Goal: Task Accomplishment & Management: Use online tool/utility

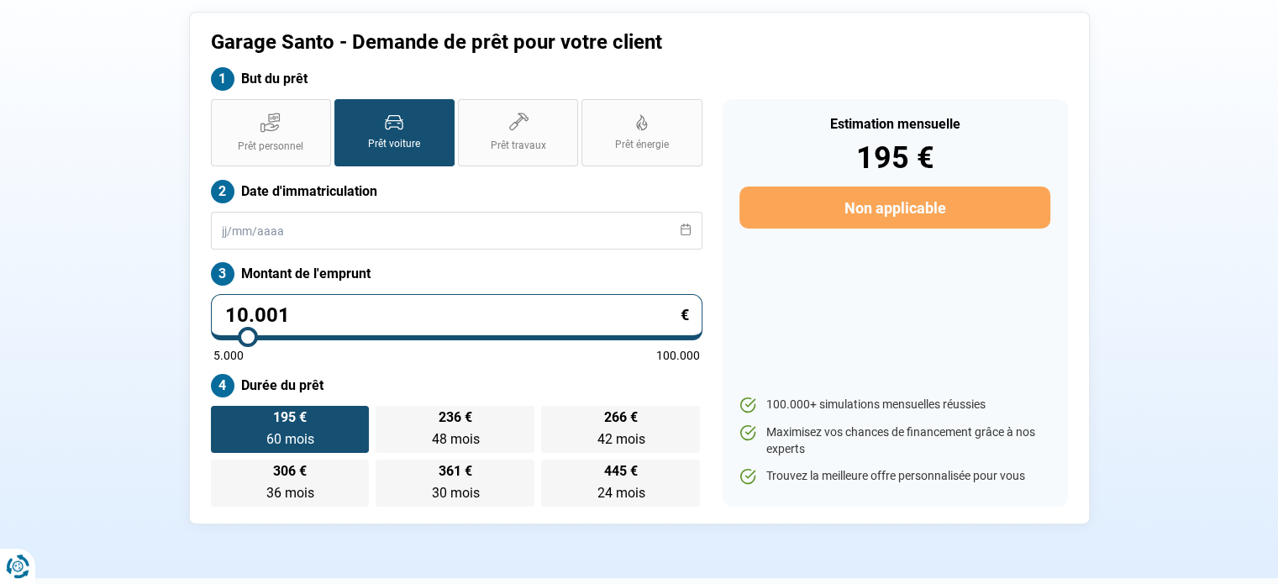
scroll to position [129, 0]
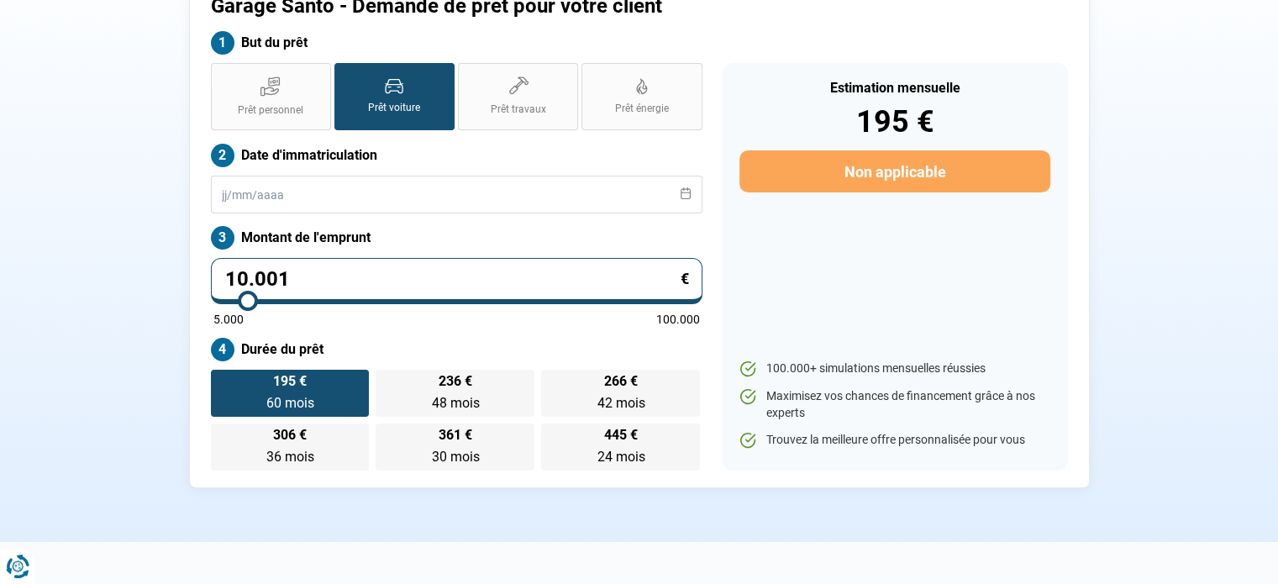
click at [360, 278] on input "10.001" at bounding box center [456, 281] width 491 height 46
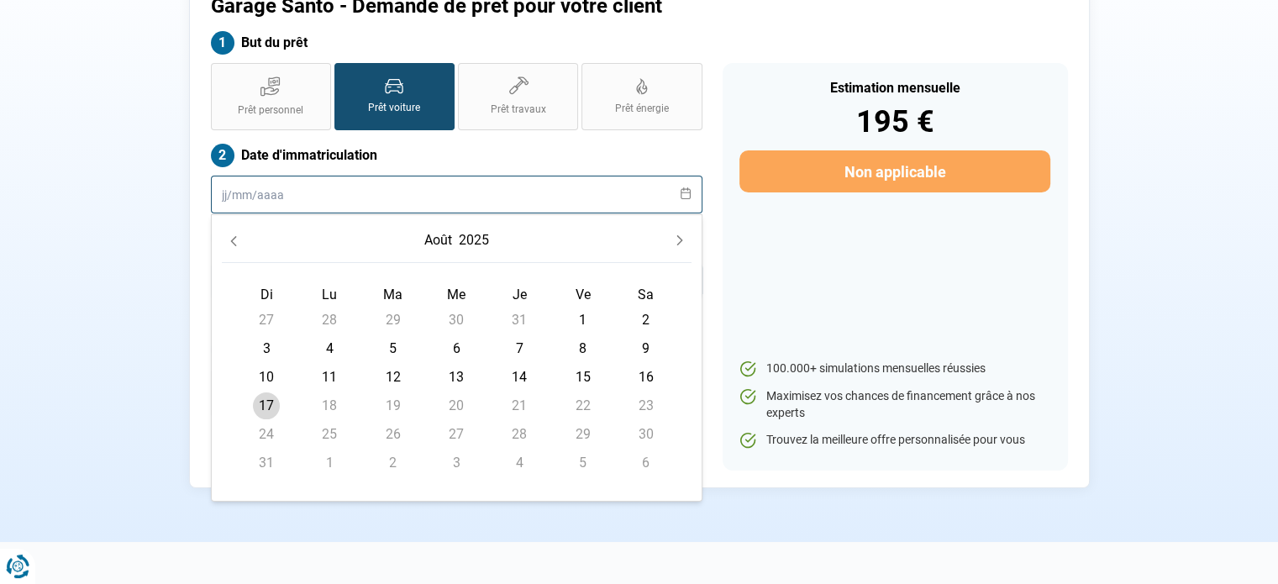
click at [279, 192] on input "text" at bounding box center [456, 195] width 491 height 38
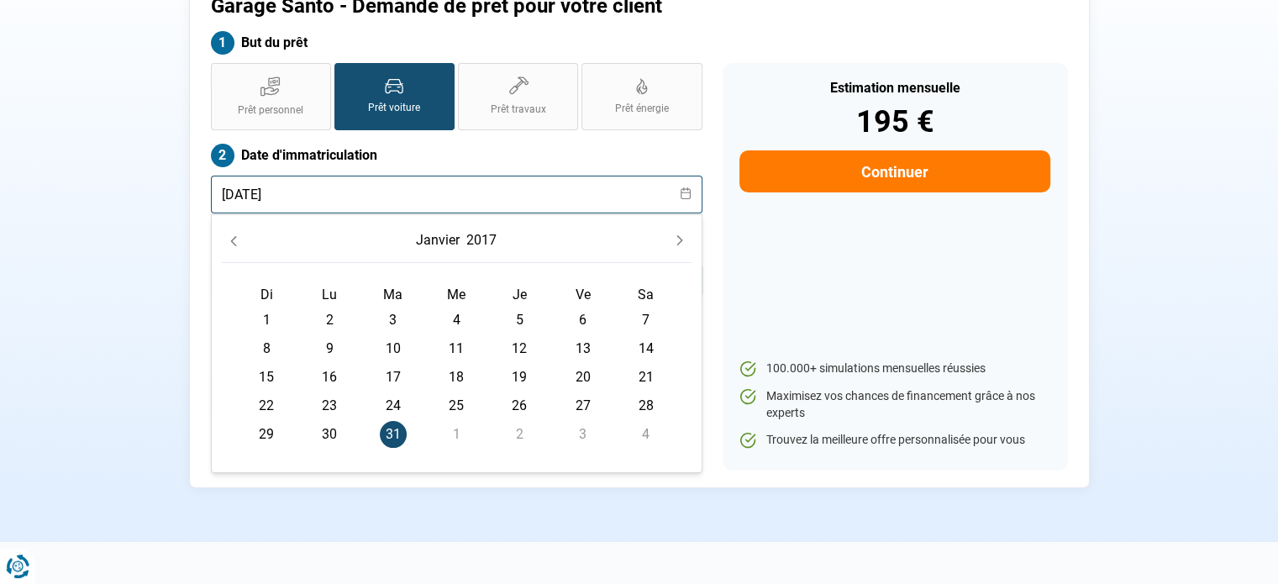
type input "[DATE]"
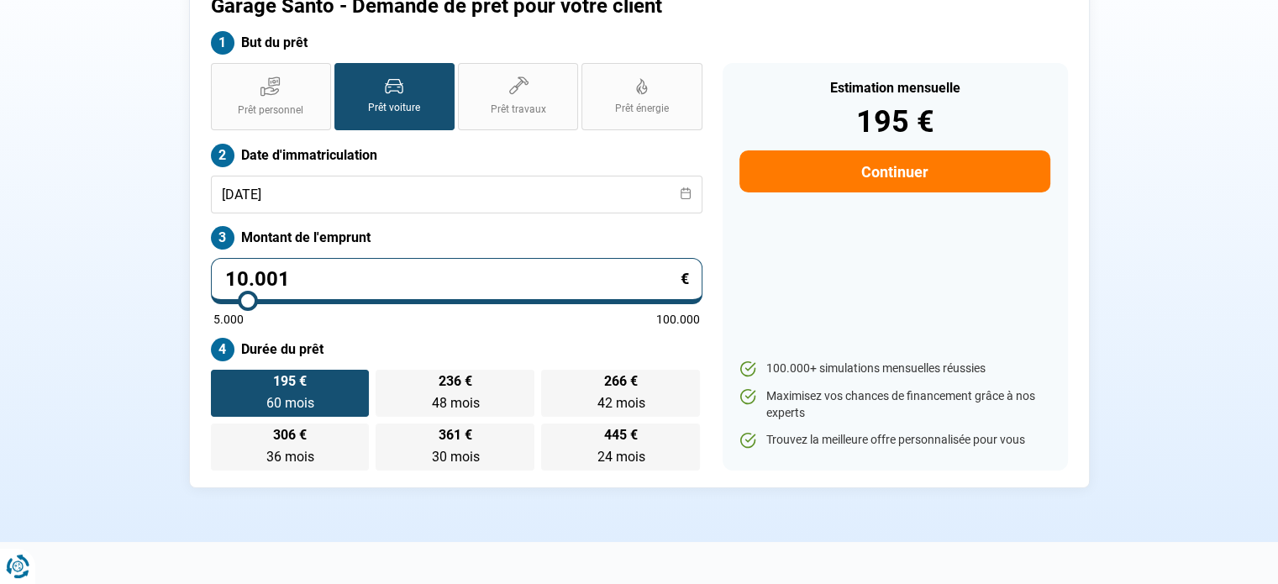
click at [102, 295] on div "Garage Santo - Demande de prêt pour votre client But du prêt Prêt personnel Prê…" at bounding box center [639, 232] width 1109 height 512
click at [345, 280] on input "10.001" at bounding box center [456, 281] width 491 height 46
type input "1.000"
type input "5000"
type input "100"
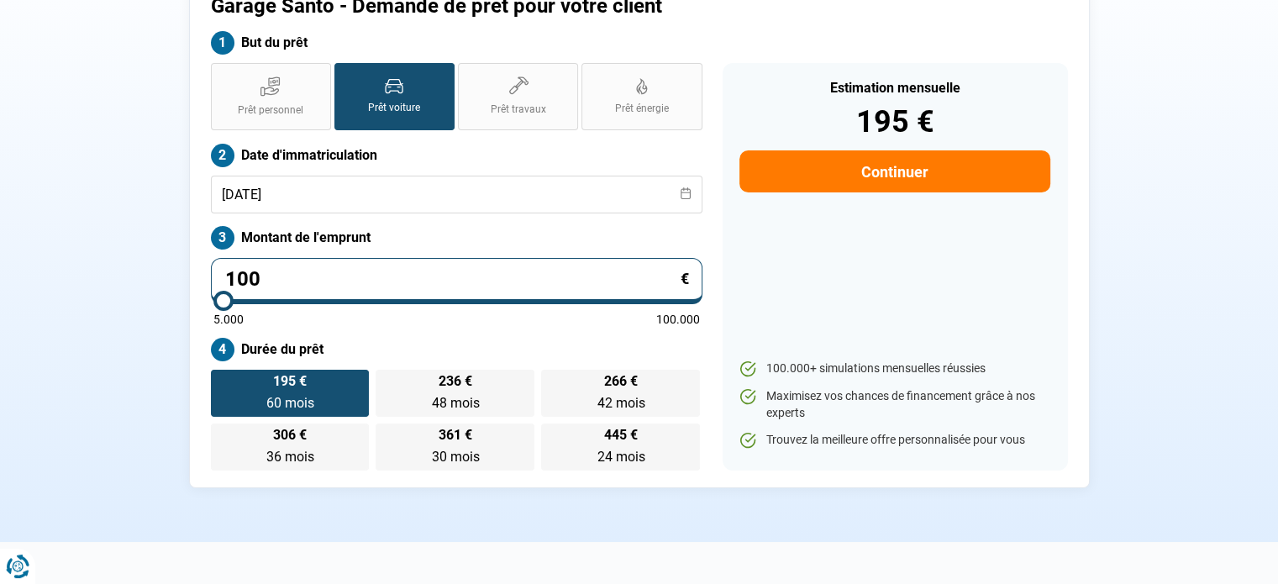
type input "5000"
type input "10"
type input "5000"
type input "104"
type input "5000"
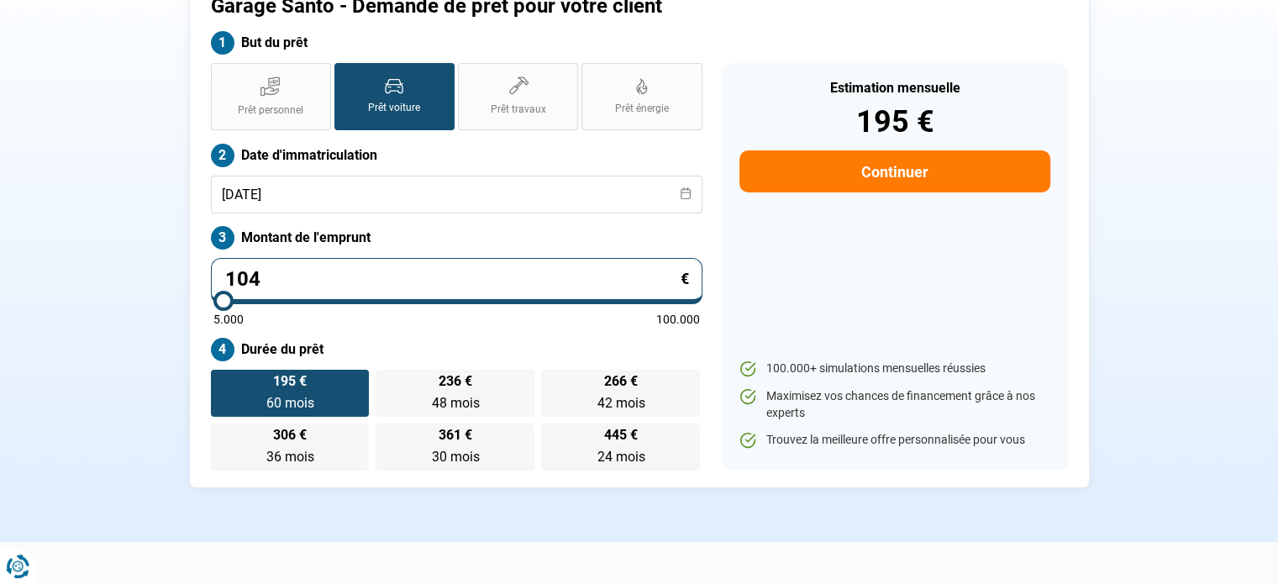
type input "1.049"
type input "5000"
type input "10.490"
type input "10500"
type input "10.490"
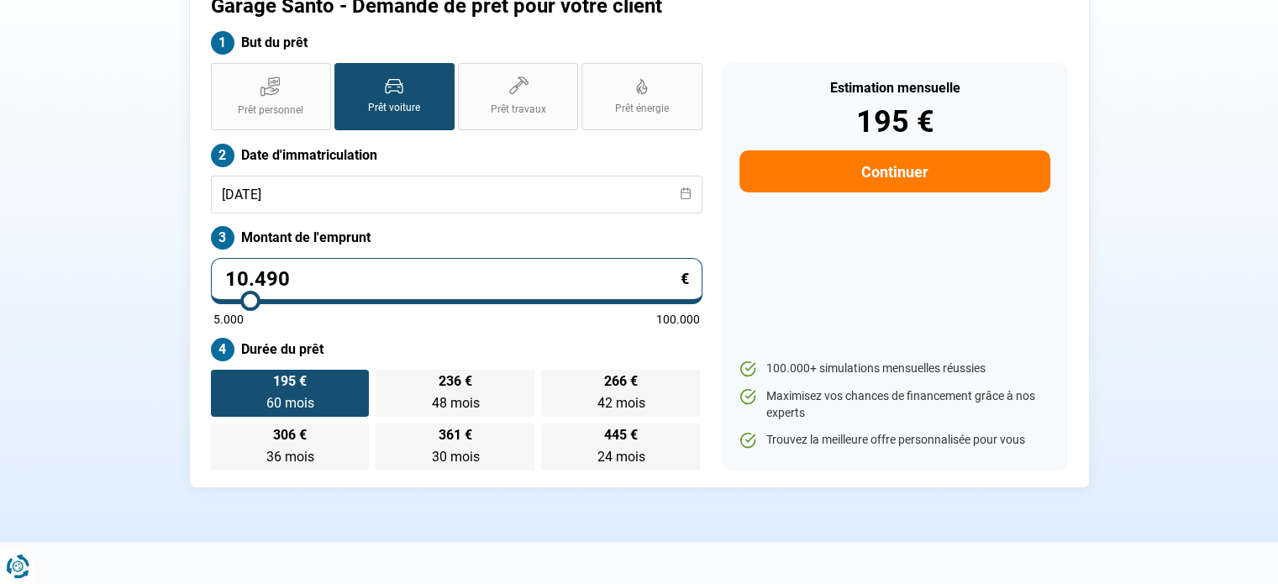
type input "10500"
click at [128, 285] on div "Garage Santo - Demande de prêt pour votre client But du prêt Prêt personnel Prê…" at bounding box center [639, 232] width 1109 height 512
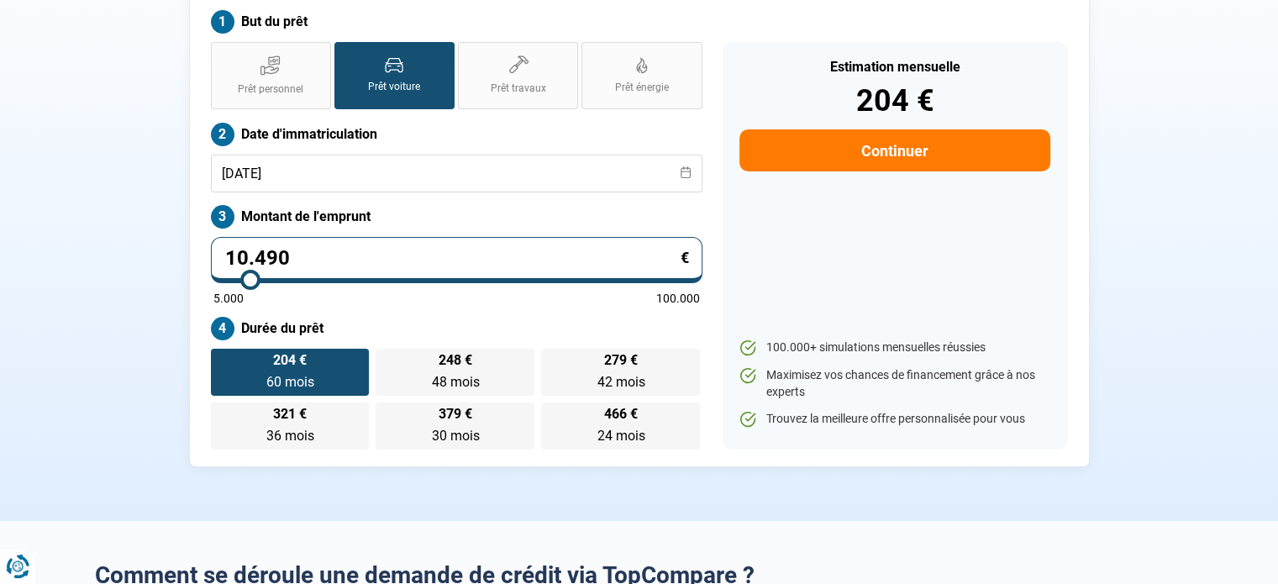
scroll to position [160, 0]
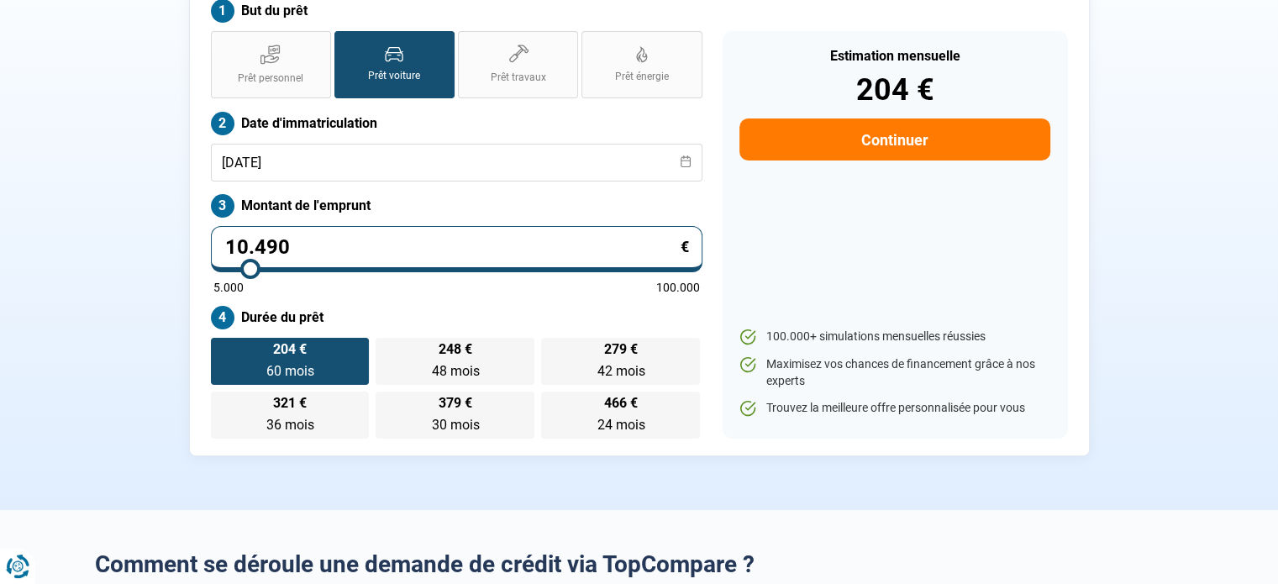
click at [139, 171] on div "Garage Santo - Demande de prêt pour votre client But du prêt Prêt personnel Prê…" at bounding box center [639, 200] width 1109 height 512
